Goal: Information Seeking & Learning: Learn about a topic

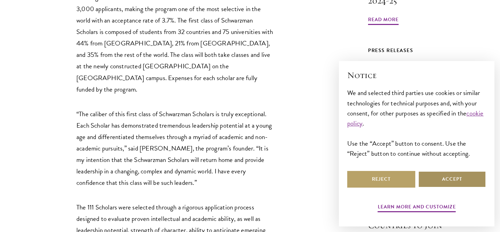
click at [447, 178] on button "Accept" at bounding box center [452, 179] width 68 height 17
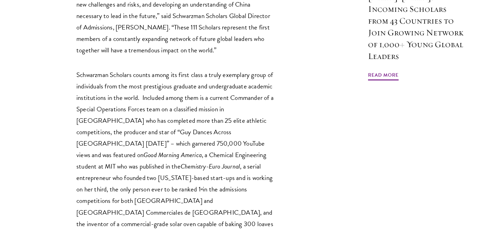
scroll to position [720, 0]
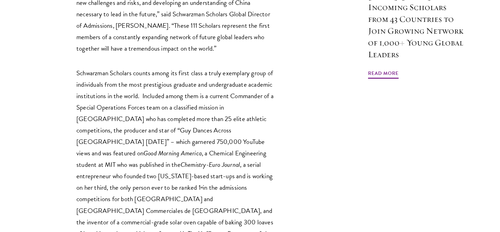
drag, startPoint x: 248, startPoint y: 85, endPoint x: 270, endPoint y: 200, distance: 117.2
click at [270, 200] on p "Schwarzman Scholars counts among its first class a truly exemplary group of ind…" at bounding box center [175, 159] width 198 height 184
click at [228, 138] on p "Schwarzman Scholars counts among its first class a truly exemplary group of ind…" at bounding box center [175, 159] width 198 height 184
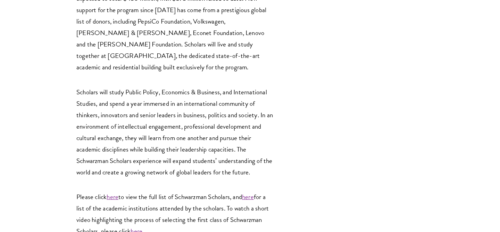
scroll to position [1131, 0]
click at [195, 86] on p "Scholars will study Public Policy, Economics & Business, and International Stud…" at bounding box center [175, 132] width 198 height 92
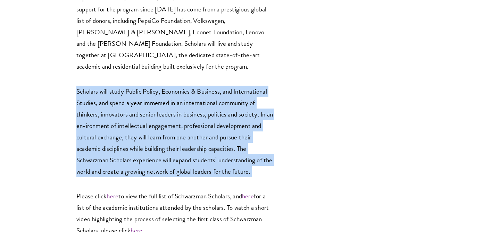
click at [202, 87] on p "Scholars will study Public Policy, Economics & Business, and International Stud…" at bounding box center [175, 132] width 198 height 92
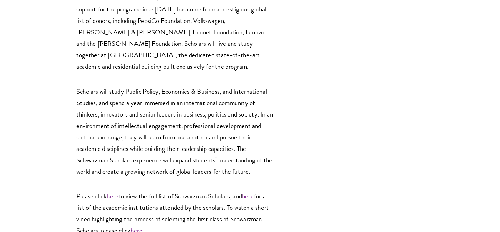
click at [202, 87] on p "Scholars will study Public Policy, Economics & Business, and International Stud…" at bounding box center [175, 132] width 198 height 92
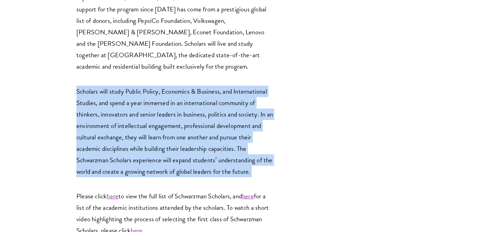
click at [214, 86] on p "Scholars will study Public Policy, Economics & Business, and International Stud…" at bounding box center [175, 132] width 198 height 92
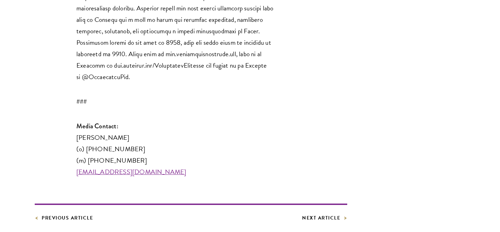
scroll to position [1546, 0]
